Goal: Task Accomplishment & Management: Manage account settings

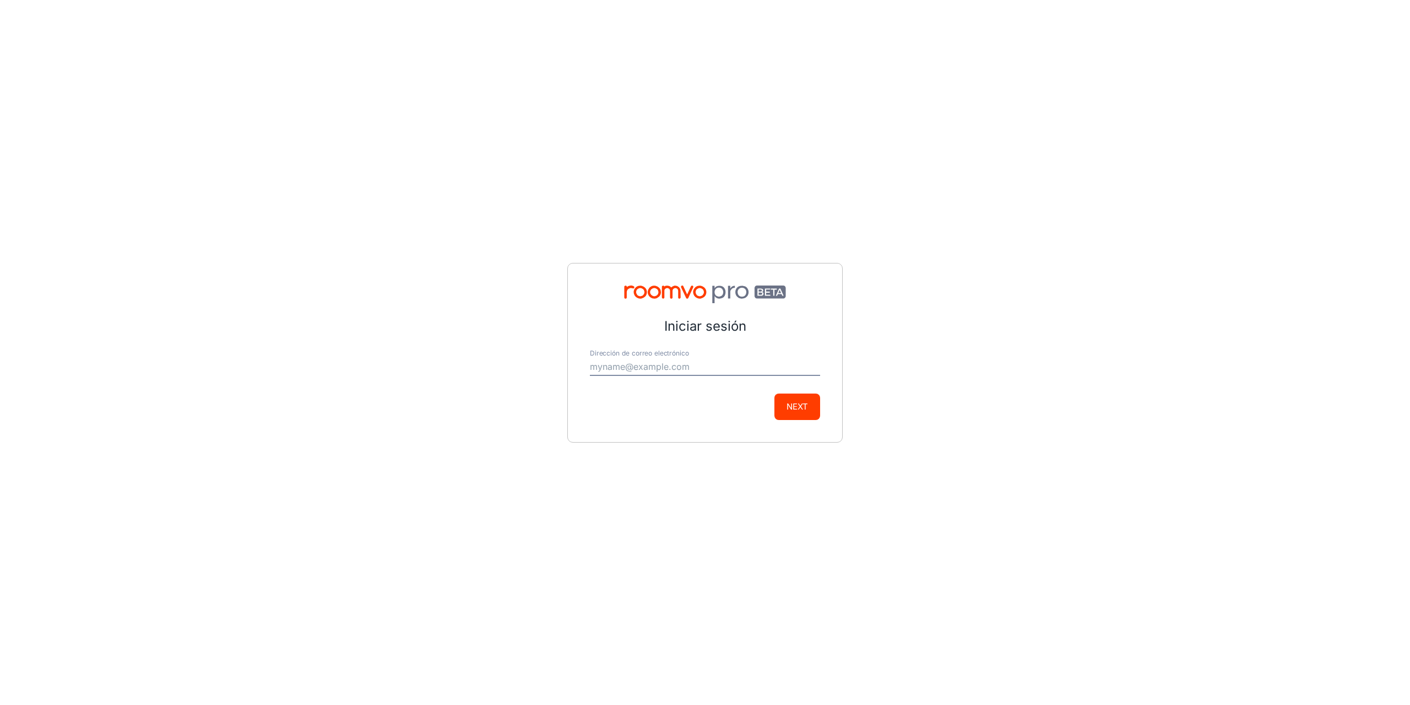
click at [806, 408] on button "Next" at bounding box center [798, 406] width 46 height 26
click at [614, 369] on input "Dirección de correo electrónico" at bounding box center [705, 367] width 230 height 18
type input "[EMAIL_ADDRESS][DOMAIN_NAME]"
click at [779, 403] on button "Next" at bounding box center [798, 406] width 46 height 26
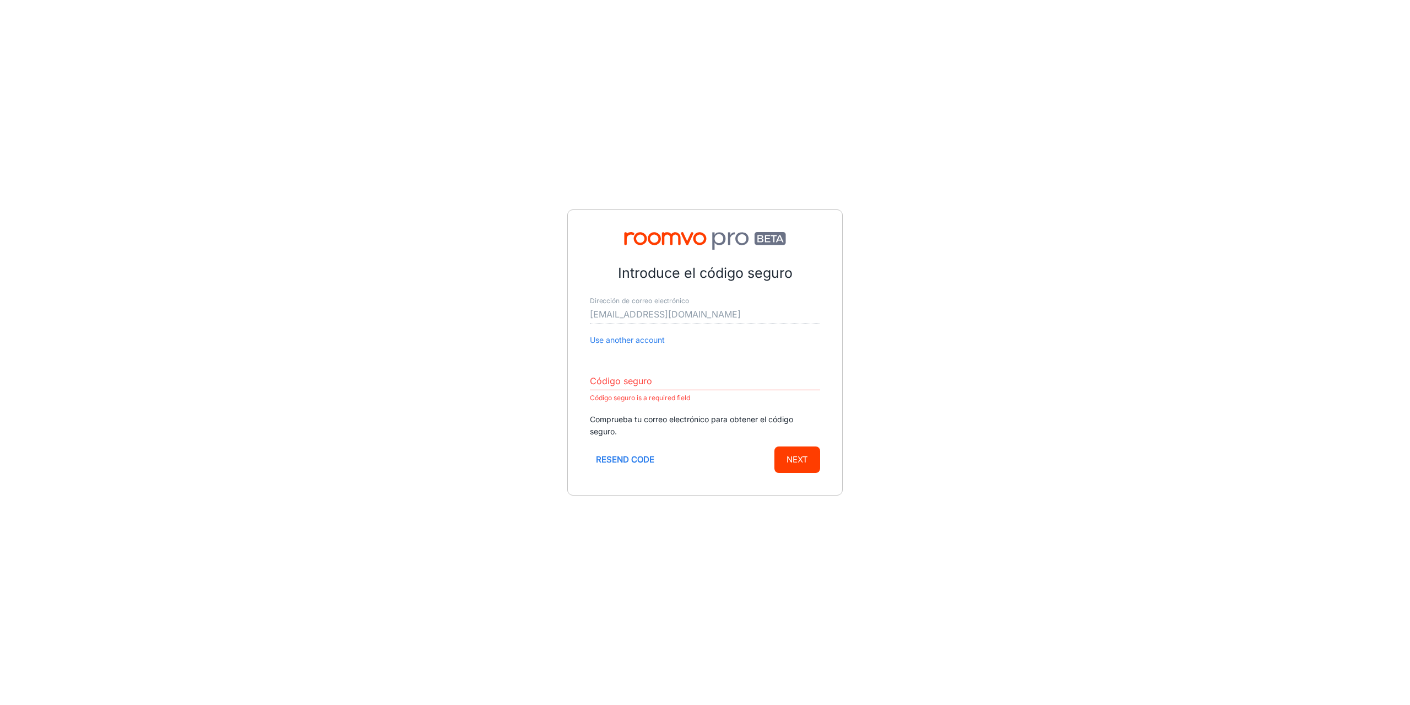
click at [714, 385] on input "Código seguro" at bounding box center [705, 381] width 230 height 18
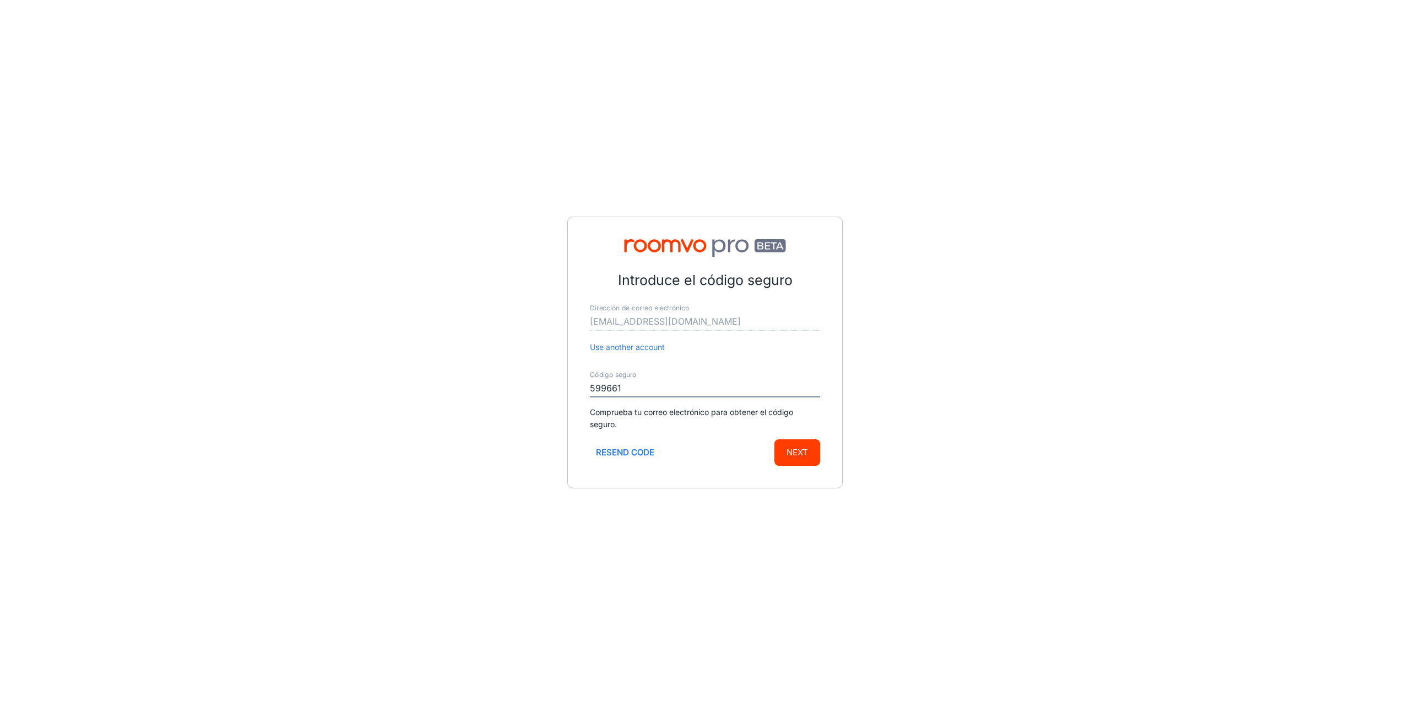
type input "599661"
click at [775, 439] on button "Next" at bounding box center [798, 452] width 46 height 26
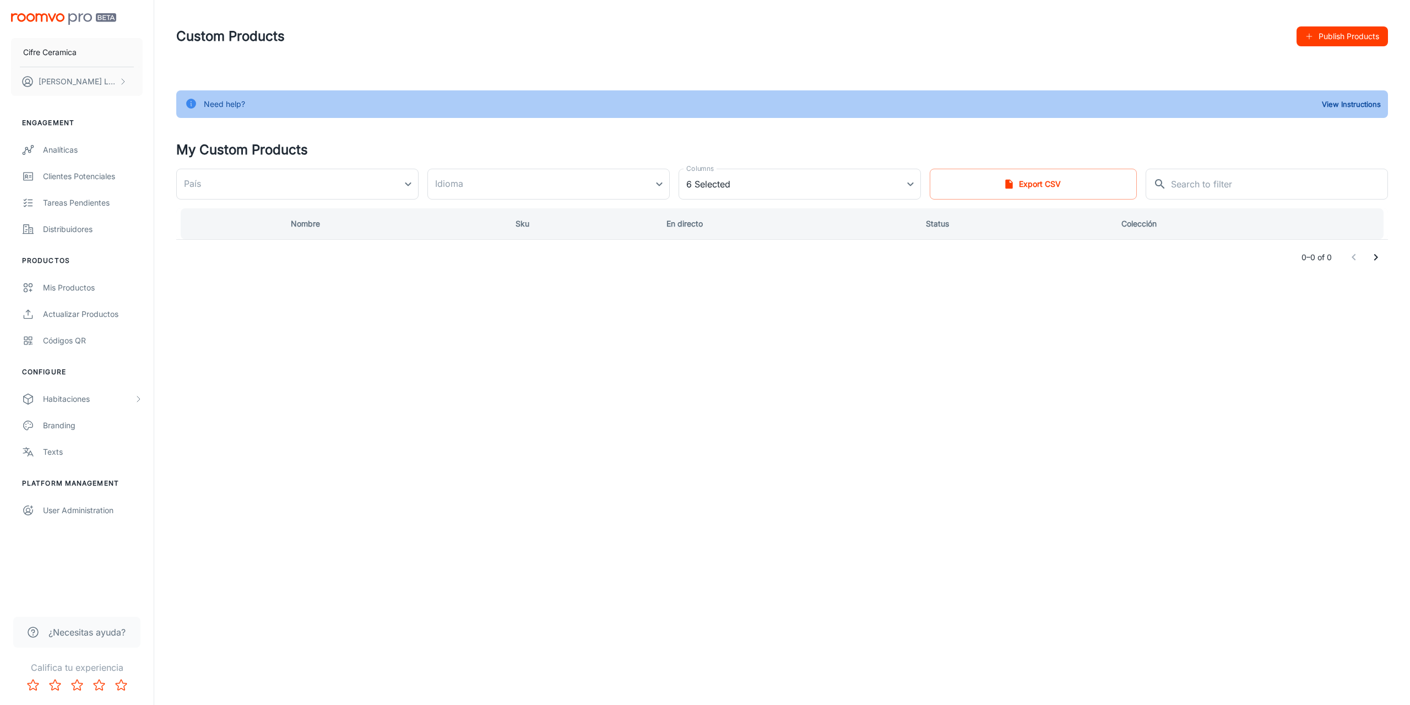
type input "[GEOGRAPHIC_DATA]"
type input "de-de"
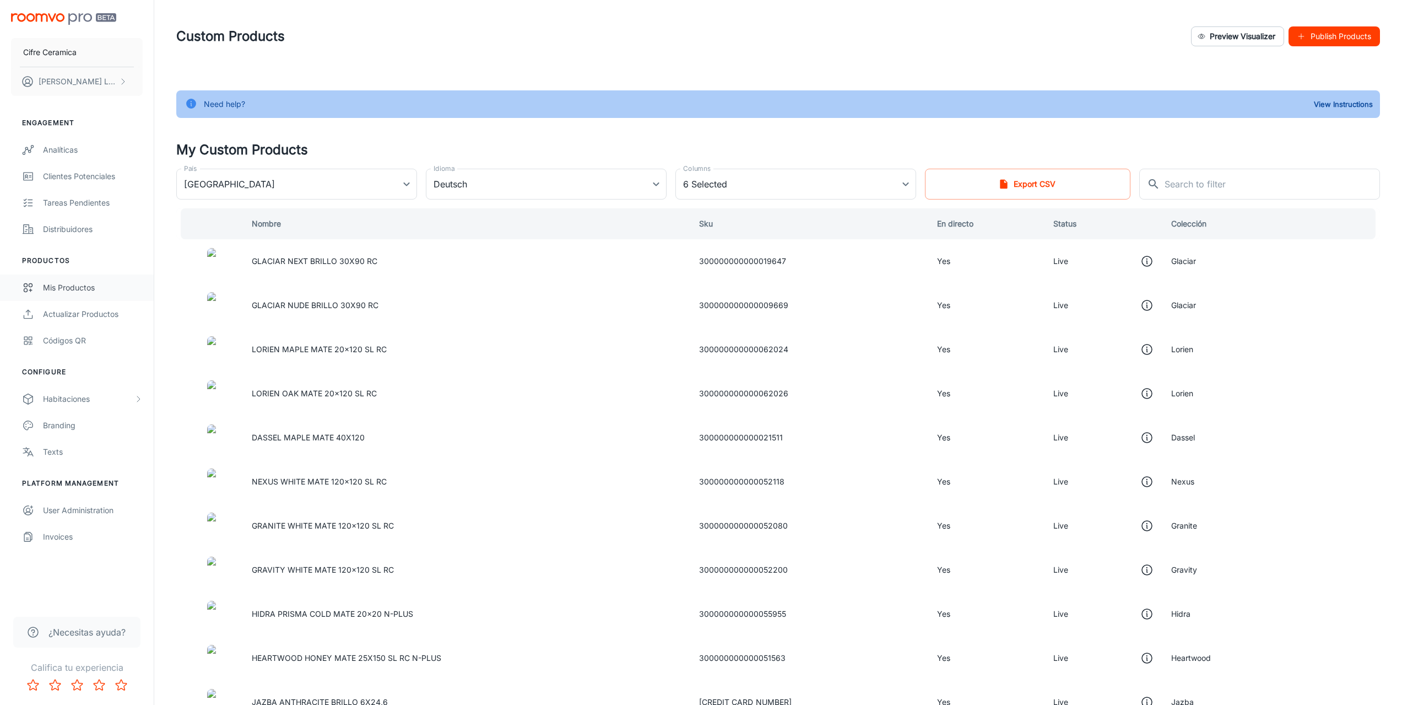
click at [86, 296] on link "Mis productos" at bounding box center [77, 287] width 154 height 26
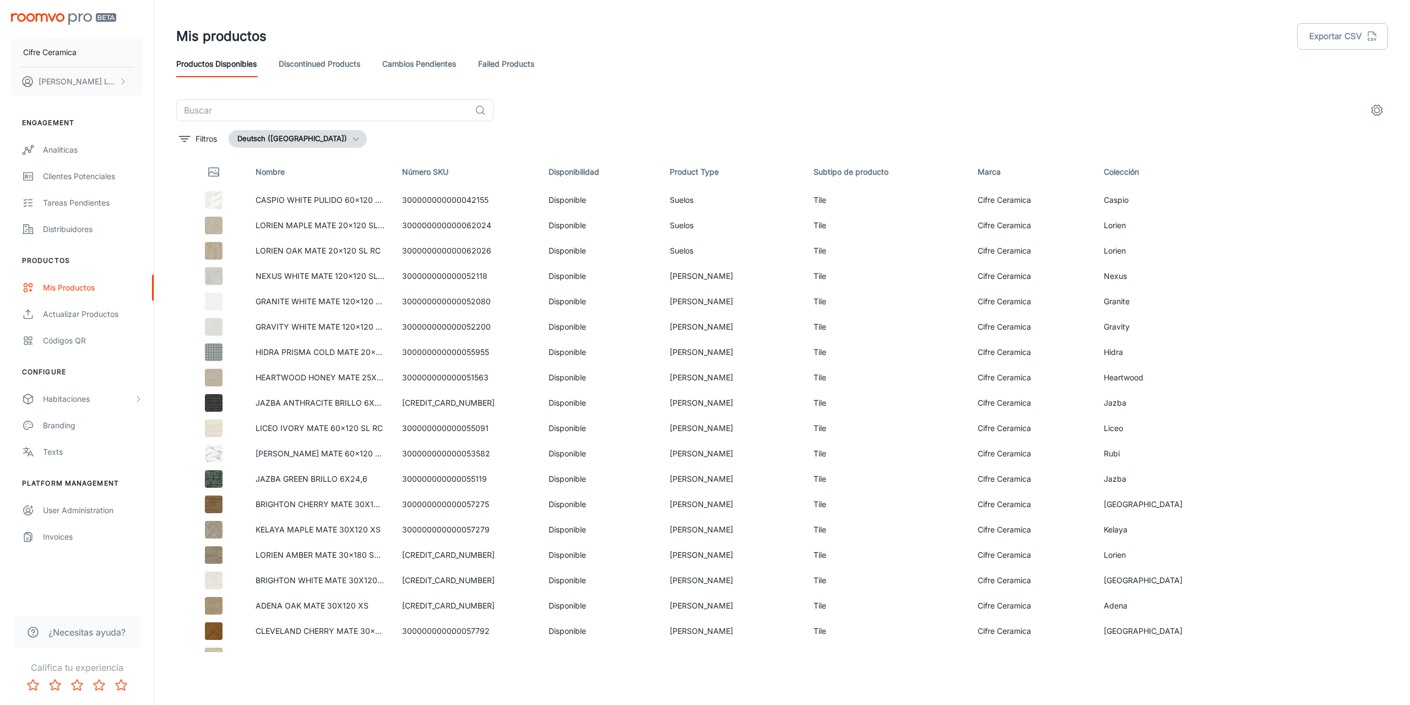
click at [351, 138] on icon "button" at bounding box center [355, 138] width 9 height 9
click at [265, 207] on li "español ([GEOGRAPHIC_DATA])" at bounding box center [305, 202] width 151 height 20
click at [246, 101] on input "text" at bounding box center [323, 110] width 294 height 22
type input "gare"
